Goal: Information Seeking & Learning: Learn about a topic

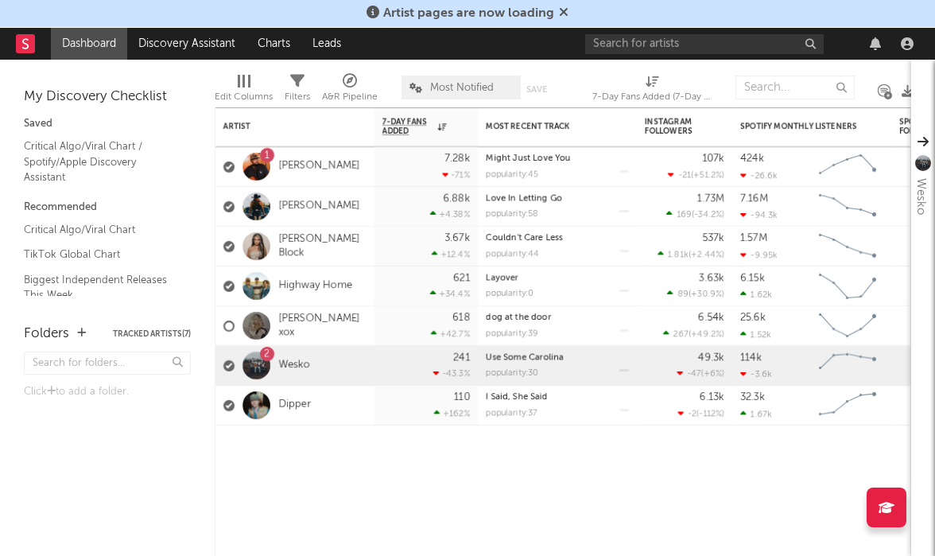
click at [565, 14] on icon at bounding box center [564, 12] width 10 height 13
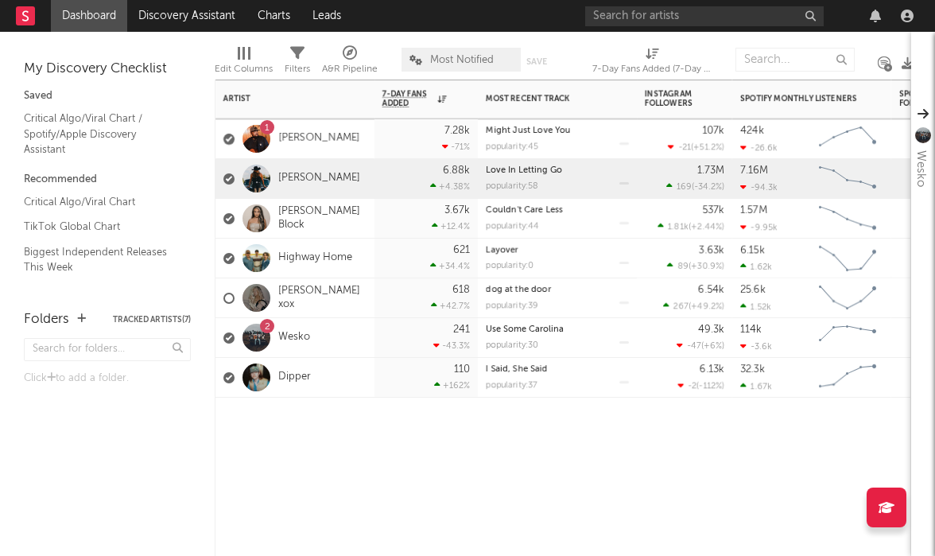
click at [324, 171] on div "[PERSON_NAME]" at bounding box center [291, 179] width 137 height 46
click at [301, 177] on link "[PERSON_NAME]" at bounding box center [319, 179] width 82 height 14
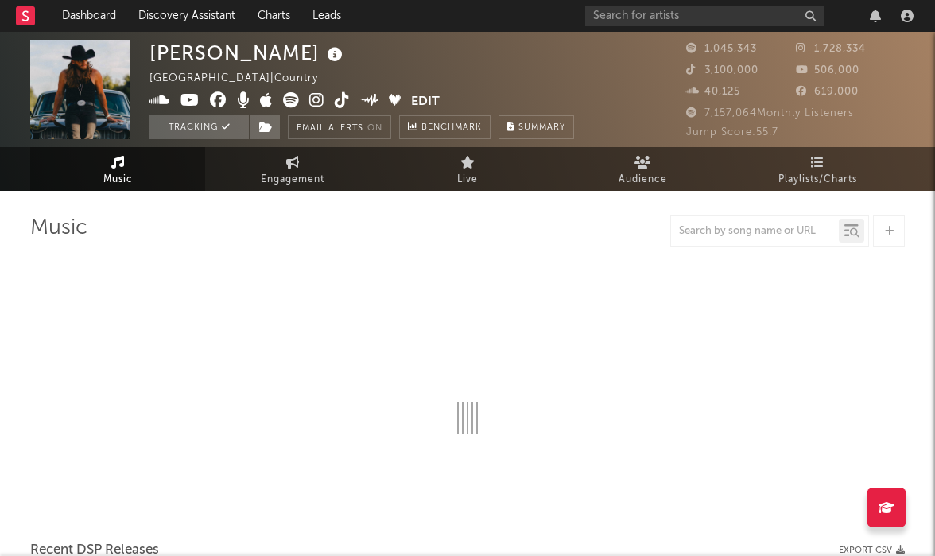
select select "6m"
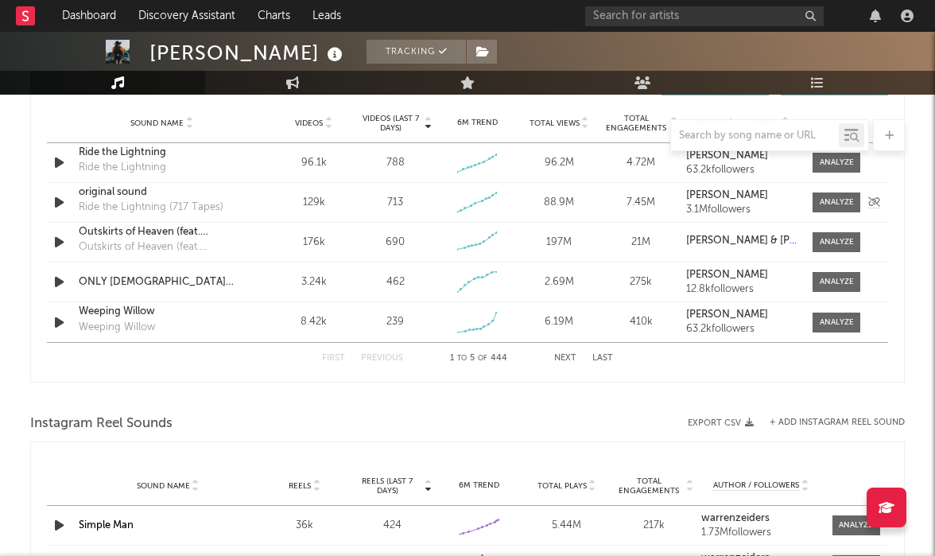
scroll to position [1147, 0]
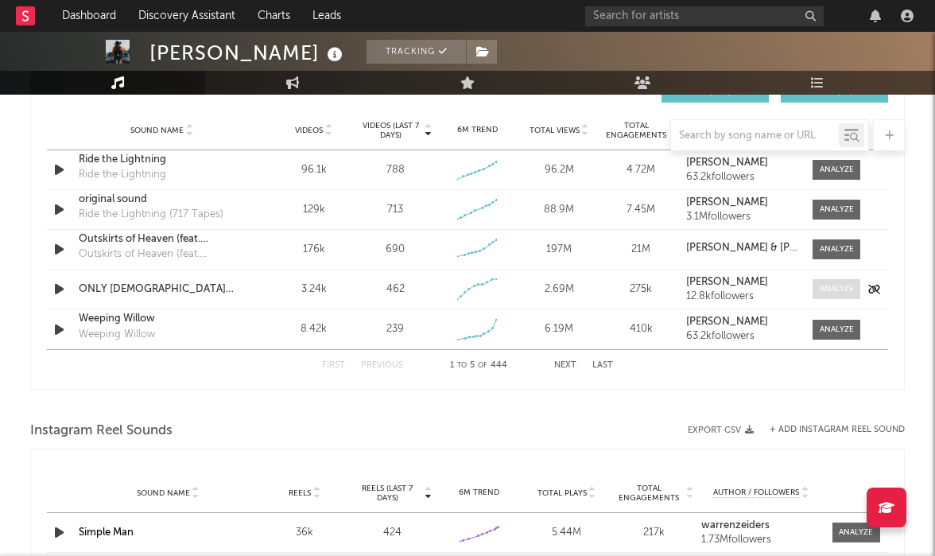
click at [836, 286] on div at bounding box center [837, 289] width 34 height 12
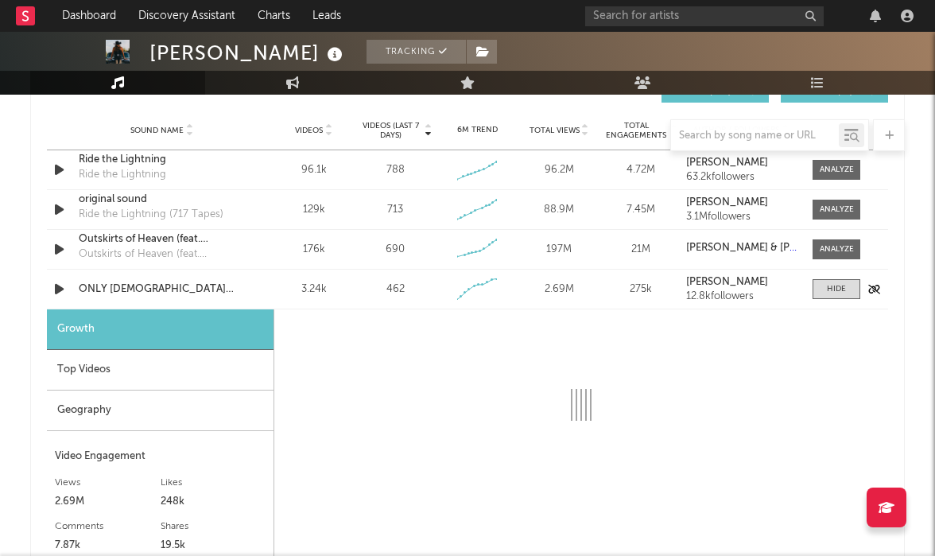
select select "1w"
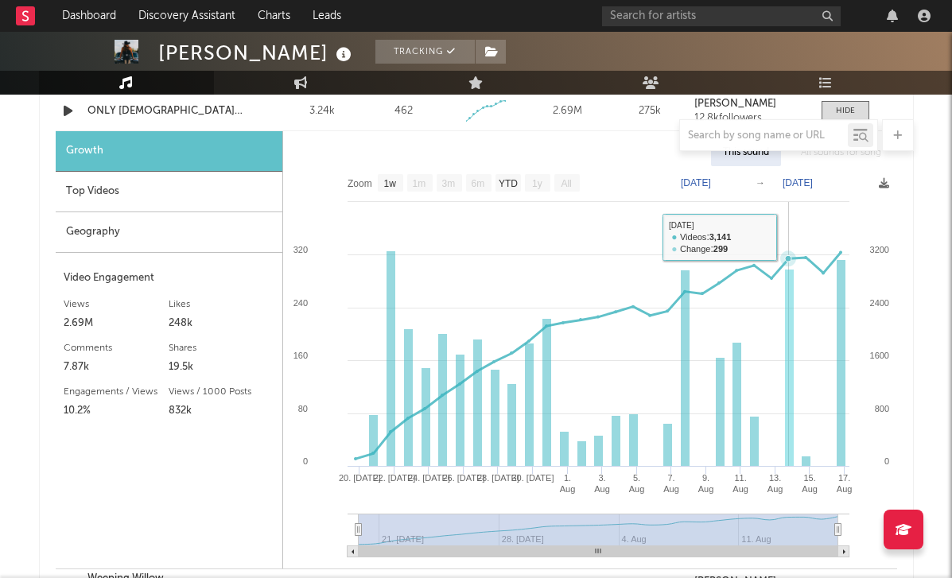
scroll to position [1325, 0]
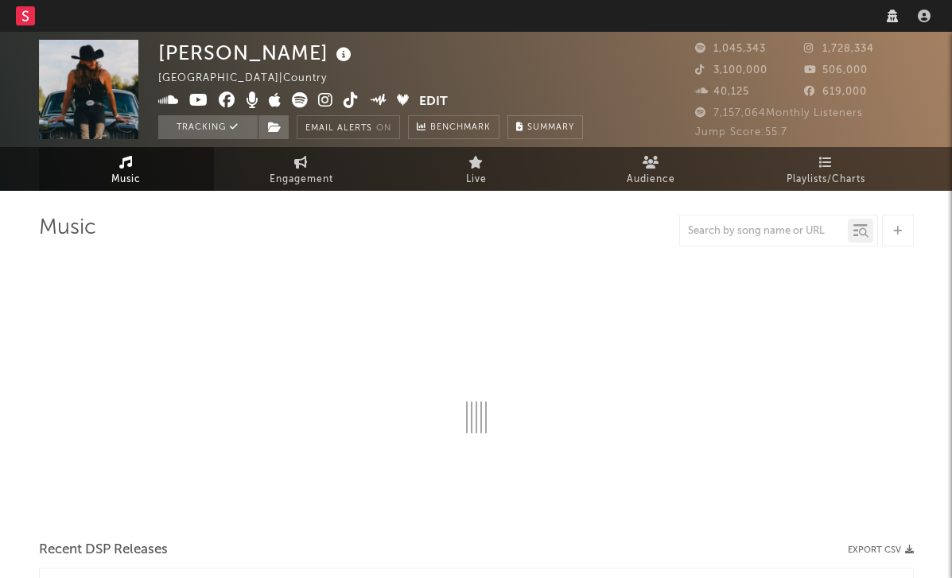
select select "6m"
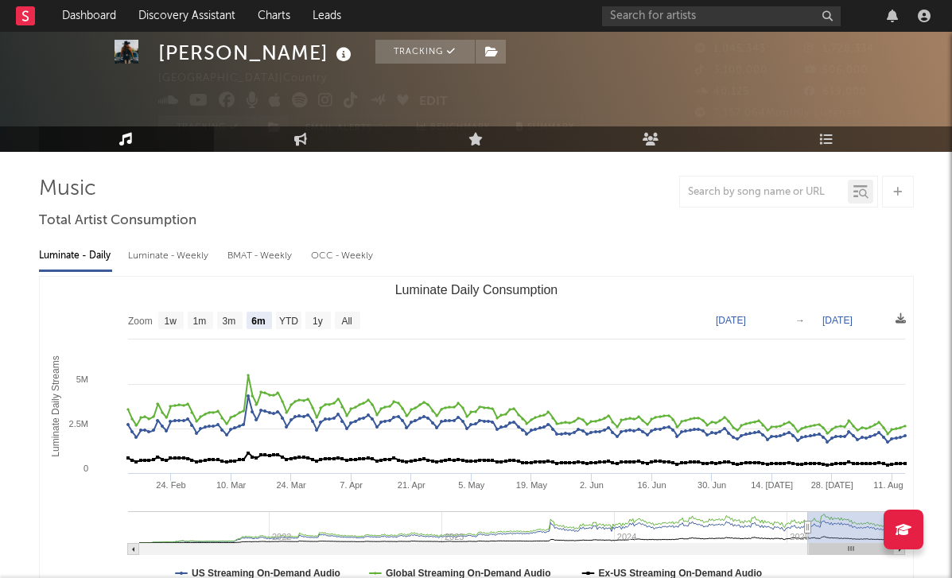
scroll to position [45, 0]
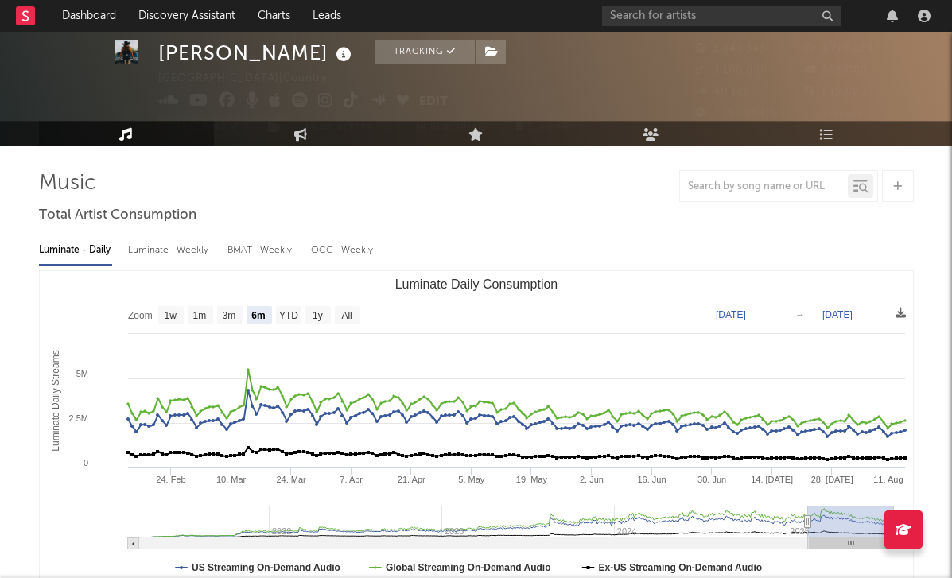
click at [173, 239] on div "Luminate - Weekly" at bounding box center [169, 250] width 83 height 27
select select "6m"
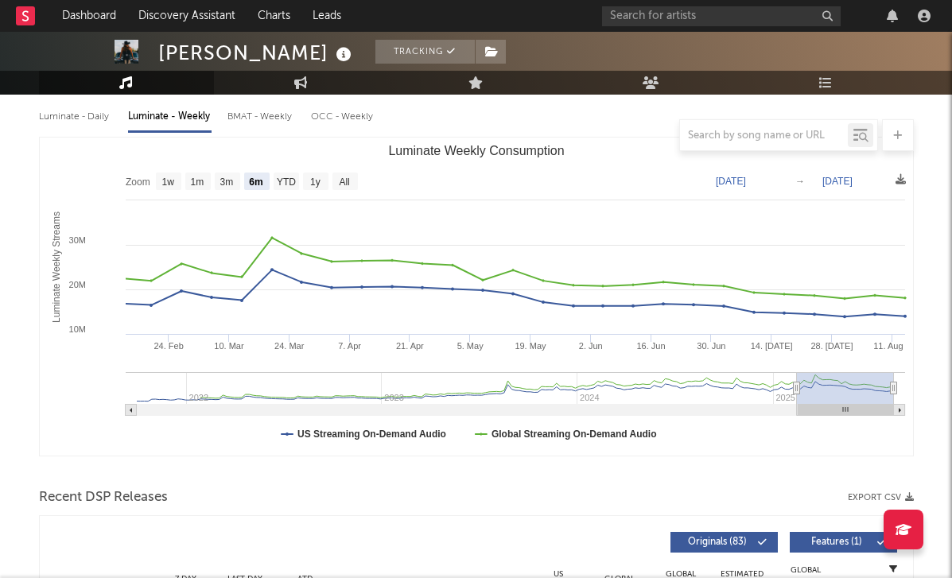
scroll to position [136, 0]
